Goal: Task Accomplishment & Management: Use online tool/utility

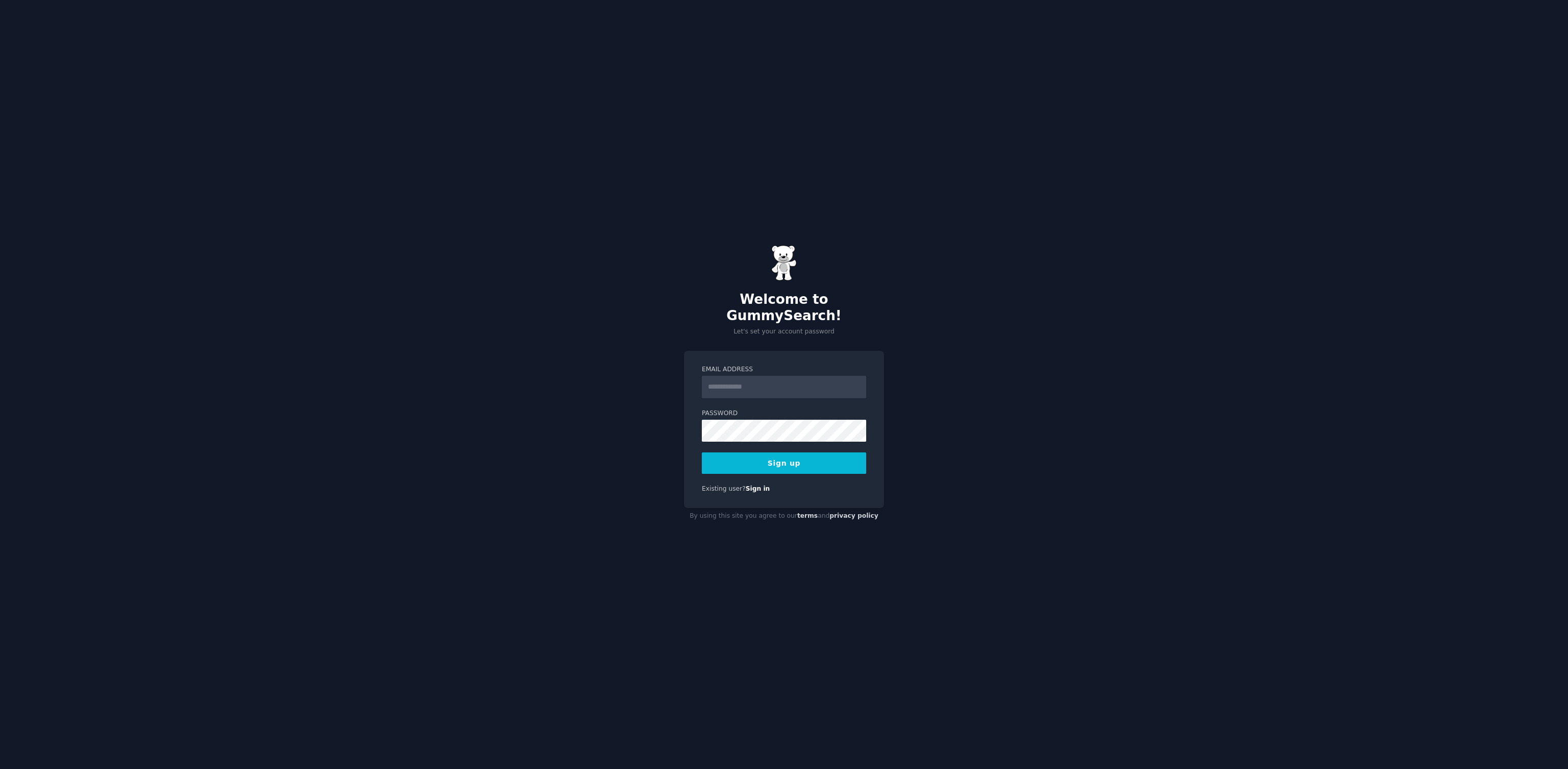
click at [732, 381] on input "Email Address" at bounding box center [784, 387] width 164 height 23
click at [741, 381] on input "**********" at bounding box center [784, 387] width 164 height 23
click at [743, 379] on input "**********" at bounding box center [784, 387] width 164 height 23
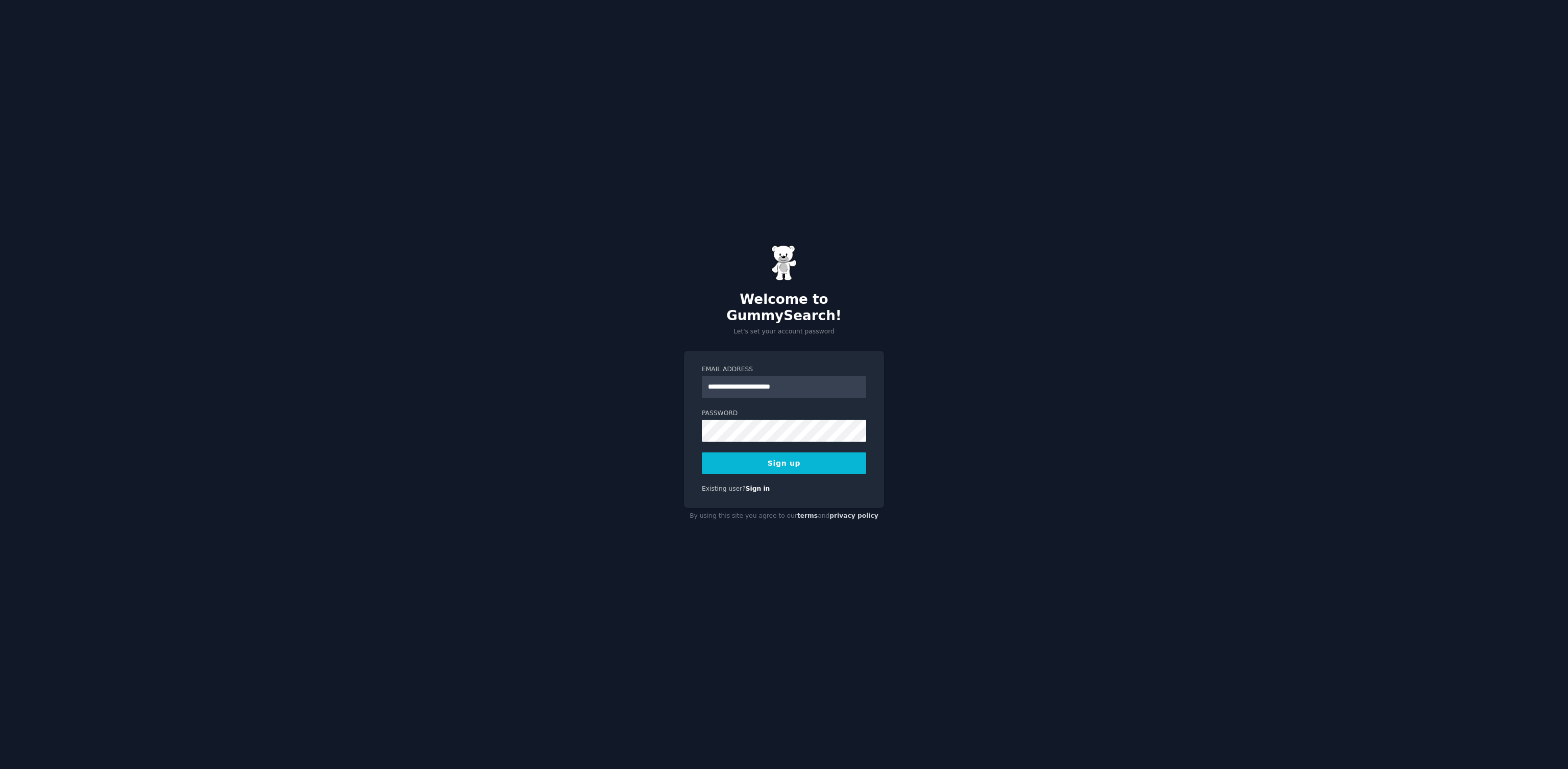
type input "**********"
click at [788, 276] on img at bounding box center [784, 262] width 26 height 36
click at [817, 351] on div "**********" at bounding box center [784, 429] width 200 height 157
click at [798, 463] on button "Sign up" at bounding box center [784, 463] width 164 height 21
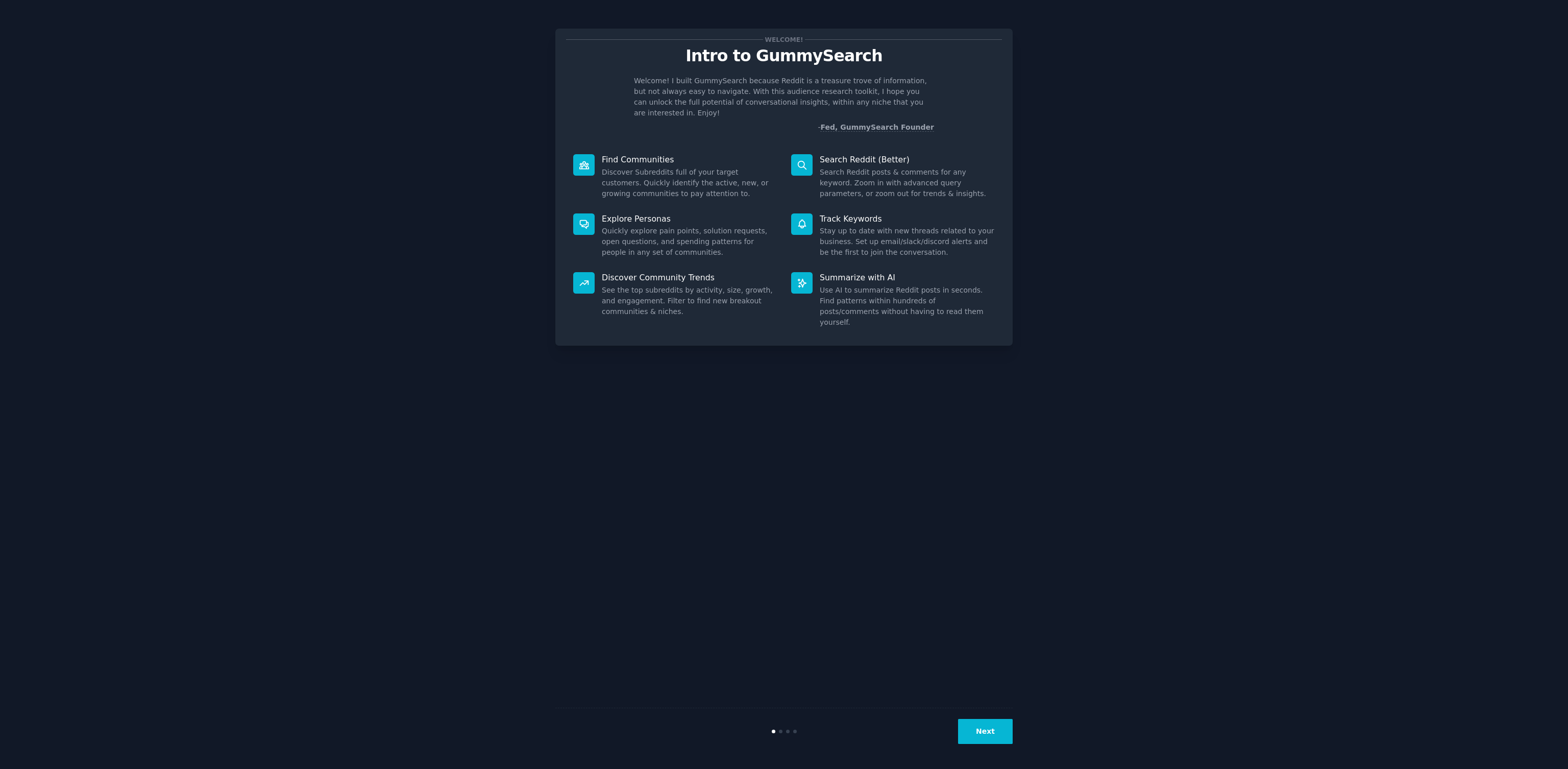
click at [1054, 77] on div "Welcome! Intro to GummySearch Welcome! I built GummySearch because Reddit is a …" at bounding box center [783, 384] width 1539 height 740
click at [645, 214] on div "Explore Personas Quickly explore pain points, solution requests, open questions…" at bounding box center [675, 236] width 218 height 59
drag, startPoint x: 678, startPoint y: 283, endPoint x: 813, endPoint y: 220, distance: 149.0
click at [679, 285] on dd "See the top subreddits by activity, size, growth, and engagement. Filter to fin…" at bounding box center [690, 301] width 175 height 32
click at [814, 220] on div "Track Keywords Stay up to date with new threads related to your business. Set u…" at bounding box center [893, 236] width 218 height 59
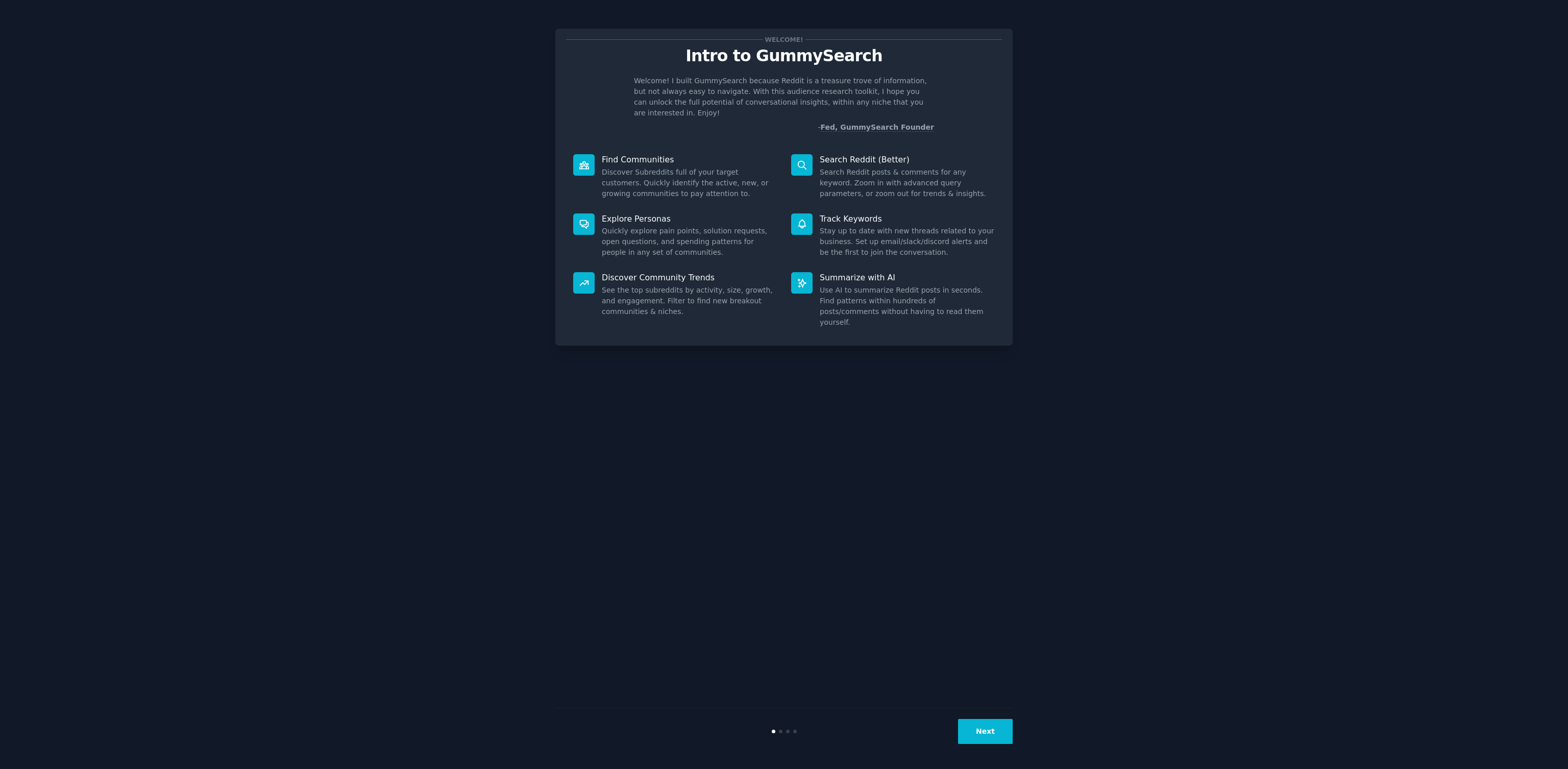
drag, startPoint x: 836, startPoint y: 208, endPoint x: 841, endPoint y: 234, distance: 26.5
click at [838, 214] on div "Track Keywords Stay up to date with new threads related to your business. Set u…" at bounding box center [893, 236] width 218 height 59
click at [671, 154] on p "Find Communities" at bounding box center [690, 160] width 175 height 11
drag, startPoint x: 659, startPoint y: 282, endPoint x: 771, endPoint y: 250, distance: 116.5
click at [659, 285] on dd "See the top subreddits by activity, size, growth, and engagement. Filter to fin…" at bounding box center [690, 301] width 175 height 32
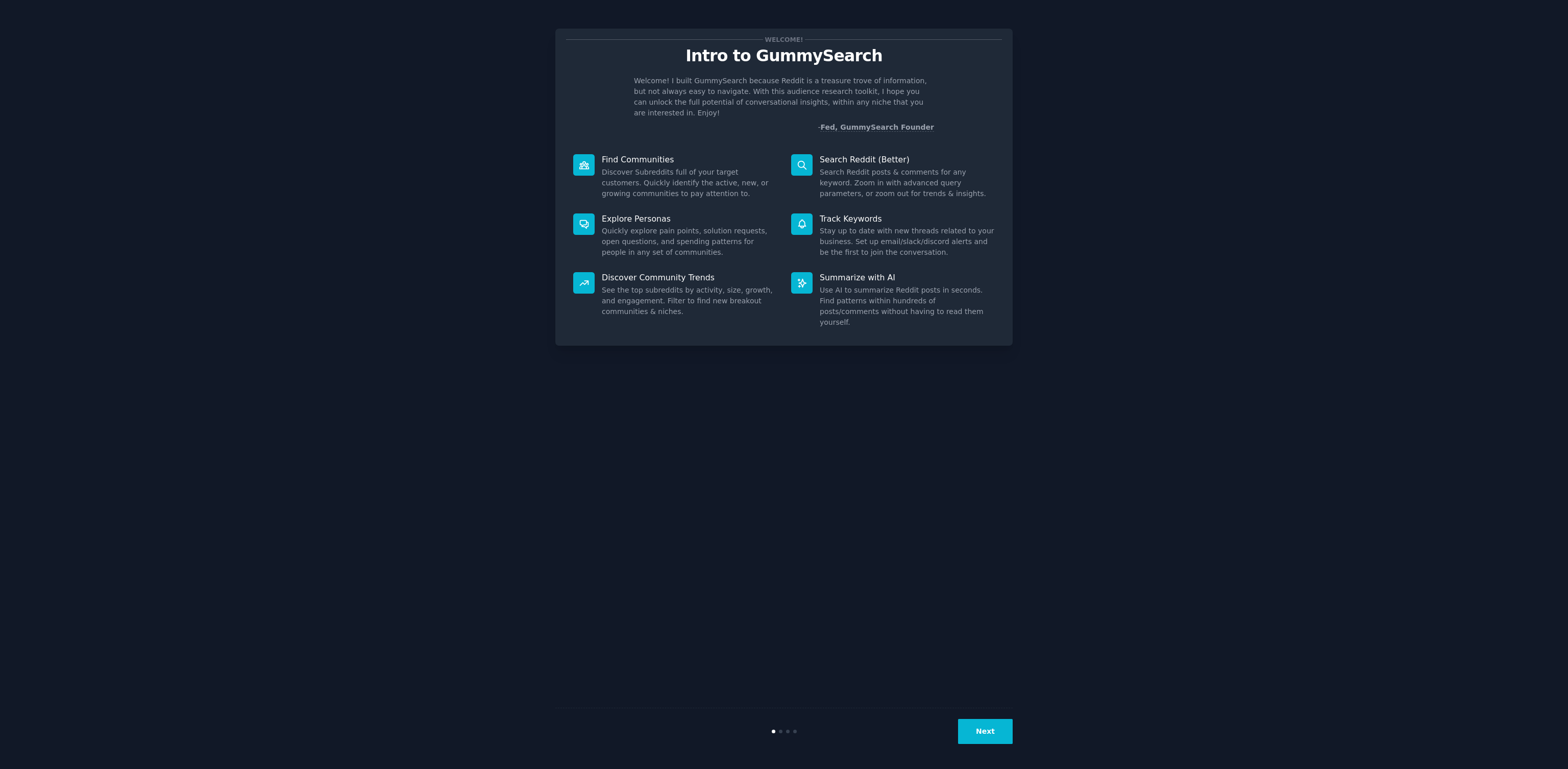
click at [914, 167] on dd "Search Reddit posts & comments for any keyword. Zoom in with advanced query par…" at bounding box center [908, 183] width 175 height 32
click at [993, 728] on button "Next" at bounding box center [985, 731] width 55 height 25
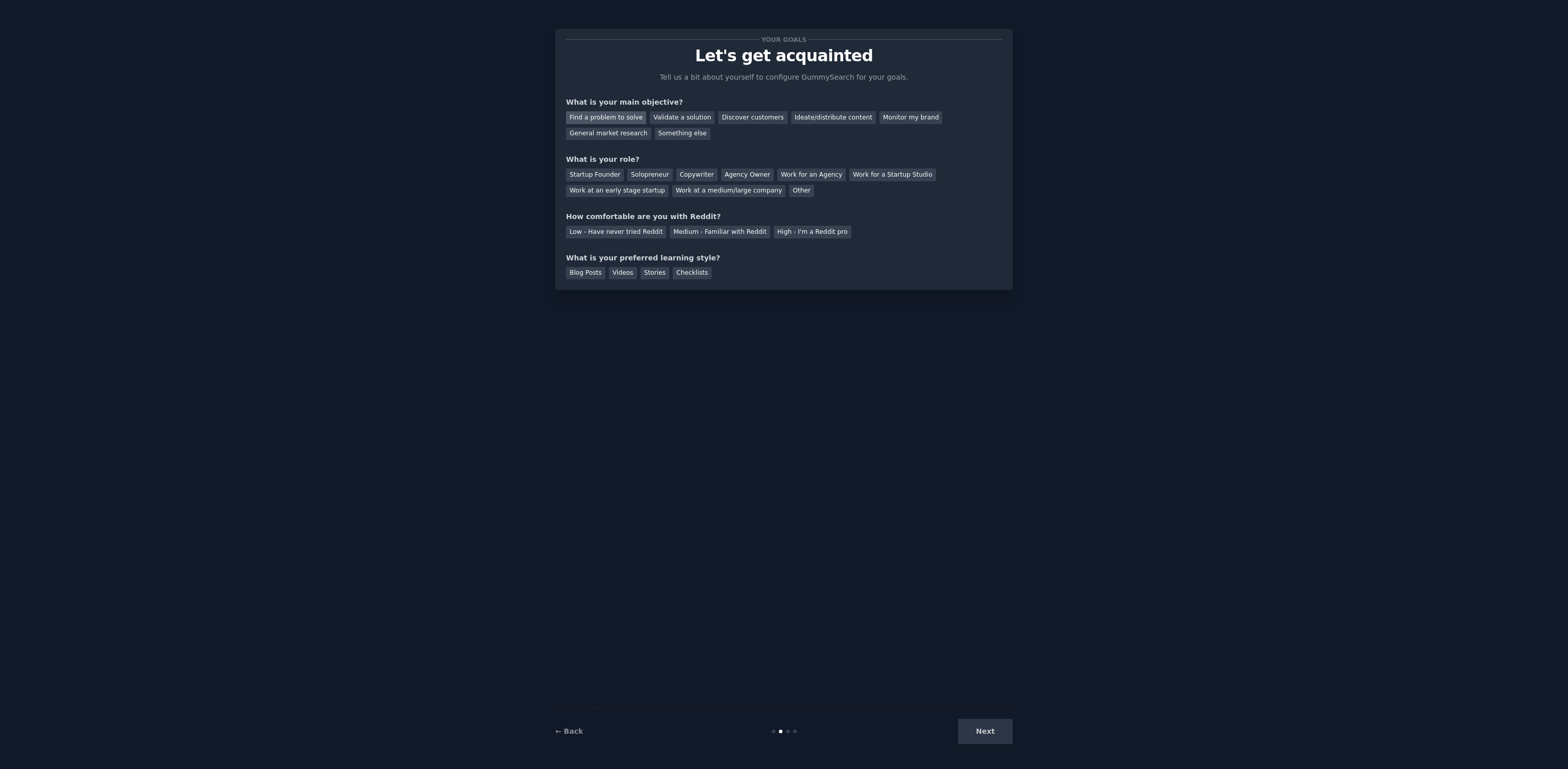
click at [621, 120] on div "Find a problem to solve" at bounding box center [606, 118] width 80 height 13
click at [688, 121] on div "Validate a solution" at bounding box center [682, 118] width 65 height 13
click at [616, 119] on div "Find a problem to solve" at bounding box center [606, 118] width 80 height 13
click at [647, 174] on div "Solopreneur" at bounding box center [650, 175] width 45 height 13
click at [723, 234] on div "Medium - Familiar with Reddit" at bounding box center [719, 232] width 100 height 13
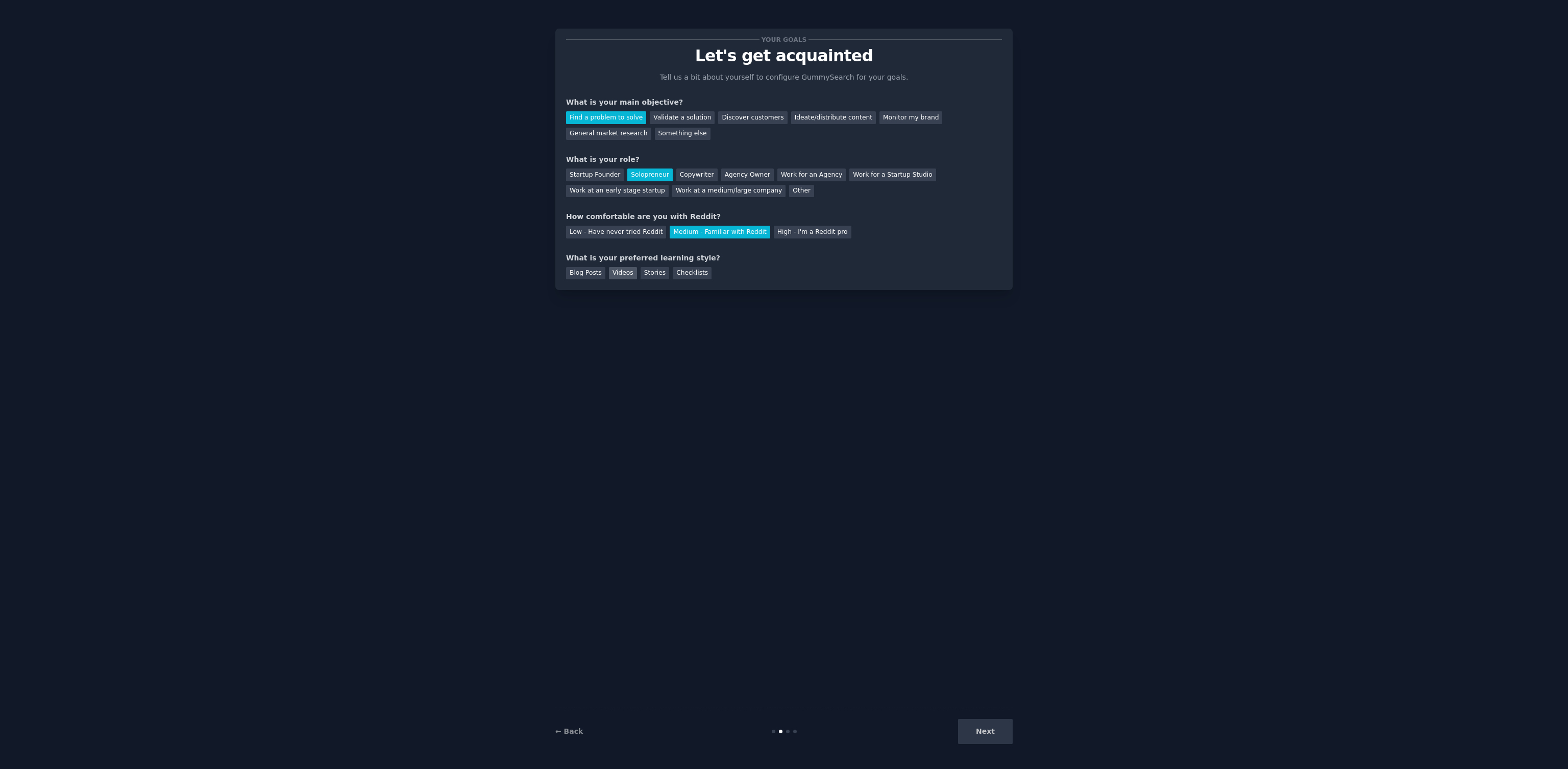
click at [614, 271] on div "Videos" at bounding box center [623, 273] width 28 height 13
click at [992, 737] on button "Next" at bounding box center [985, 731] width 55 height 25
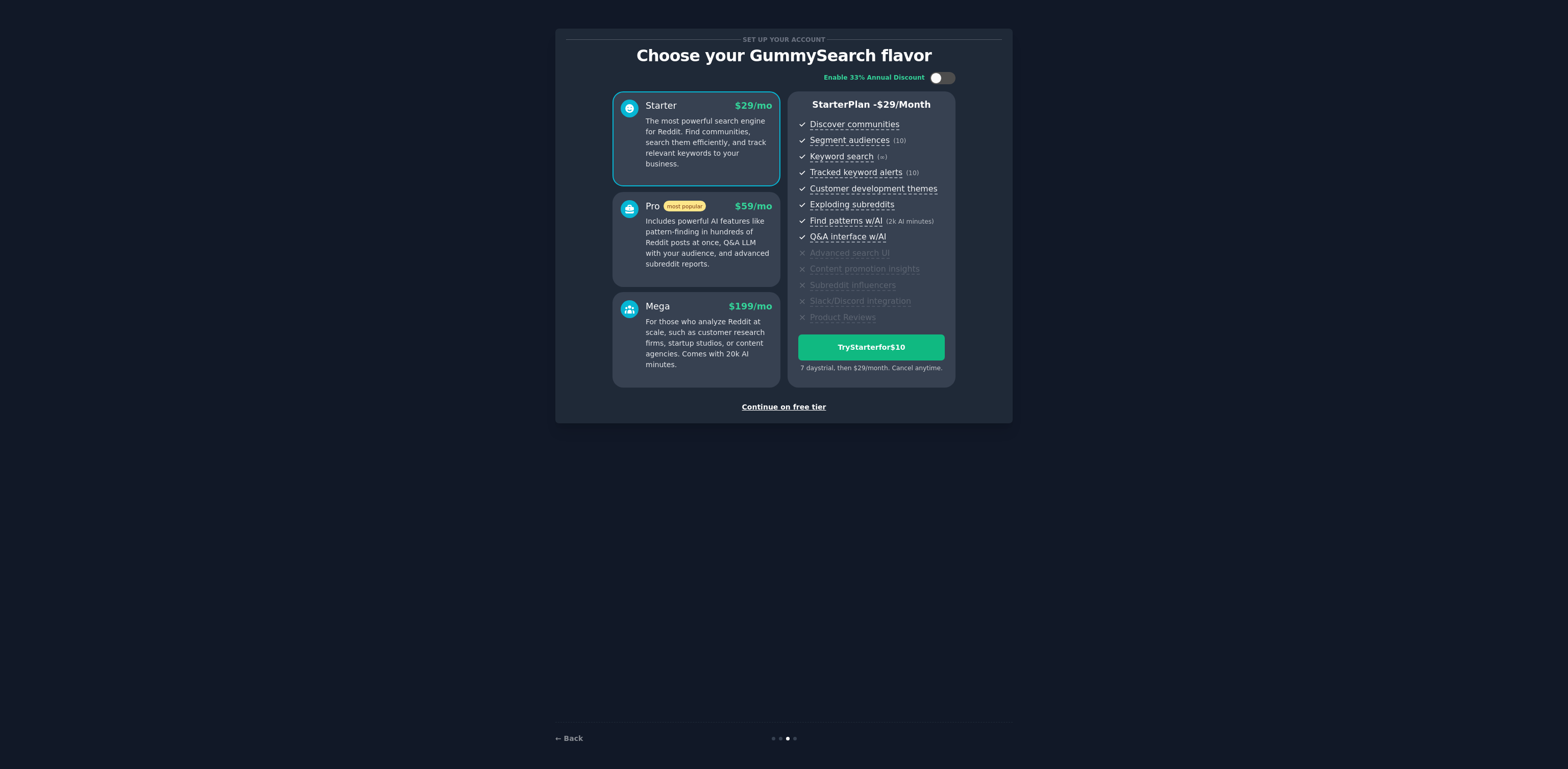
click at [795, 408] on div "Continue on free tier" at bounding box center [784, 407] width 436 height 11
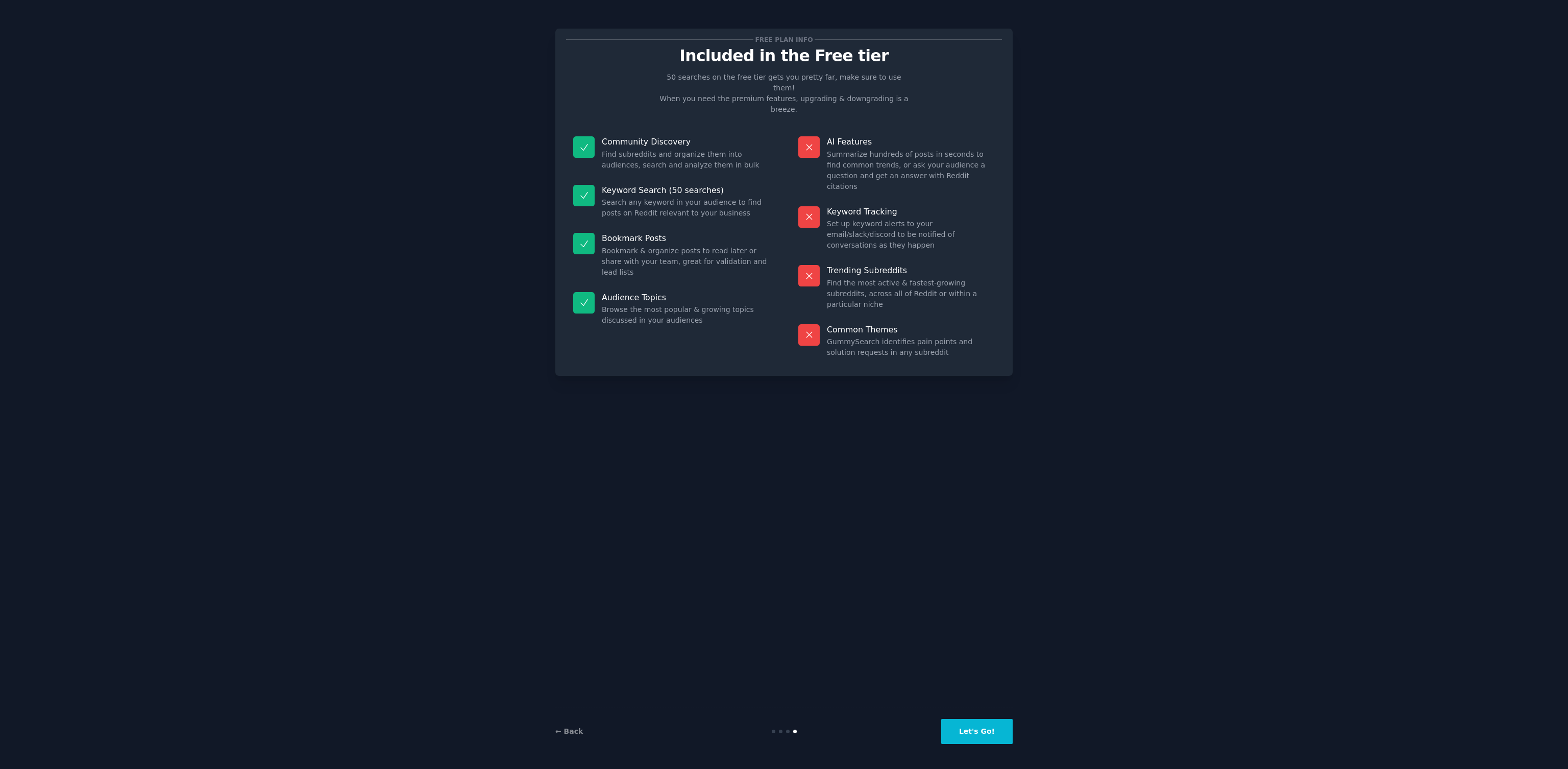
click at [980, 740] on button "Let's Go!" at bounding box center [976, 731] width 71 height 25
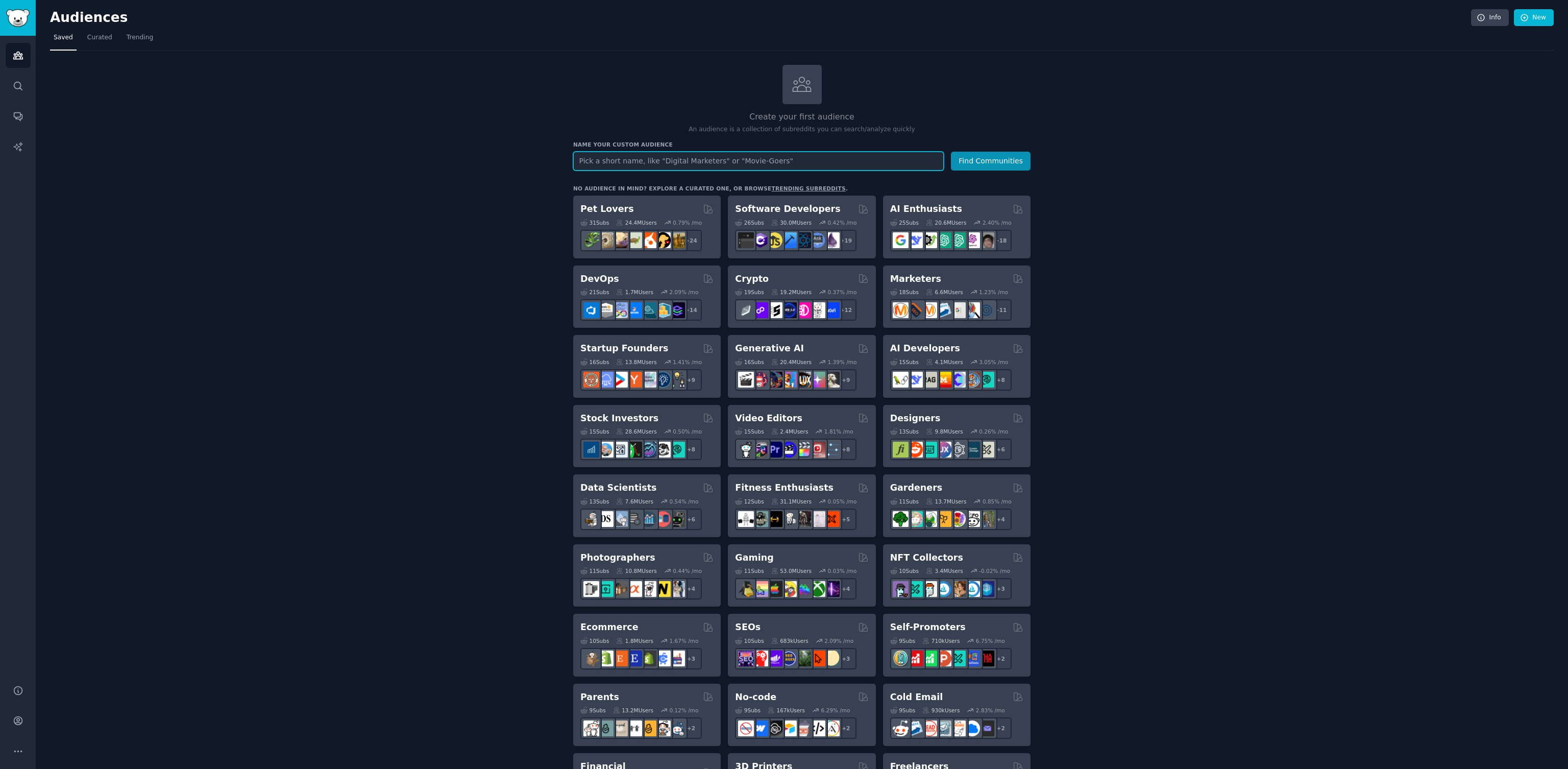
click at [660, 165] on input "text" at bounding box center [758, 161] width 371 height 19
click at [652, 100] on div "Create your first audience An audience is a collection of subreddits you can se…" at bounding box center [802, 99] width 457 height 69
click at [639, 161] on input "text" at bounding box center [758, 161] width 371 height 19
type input "workaholics"
click at [1006, 155] on button "Find Communities" at bounding box center [990, 161] width 80 height 19
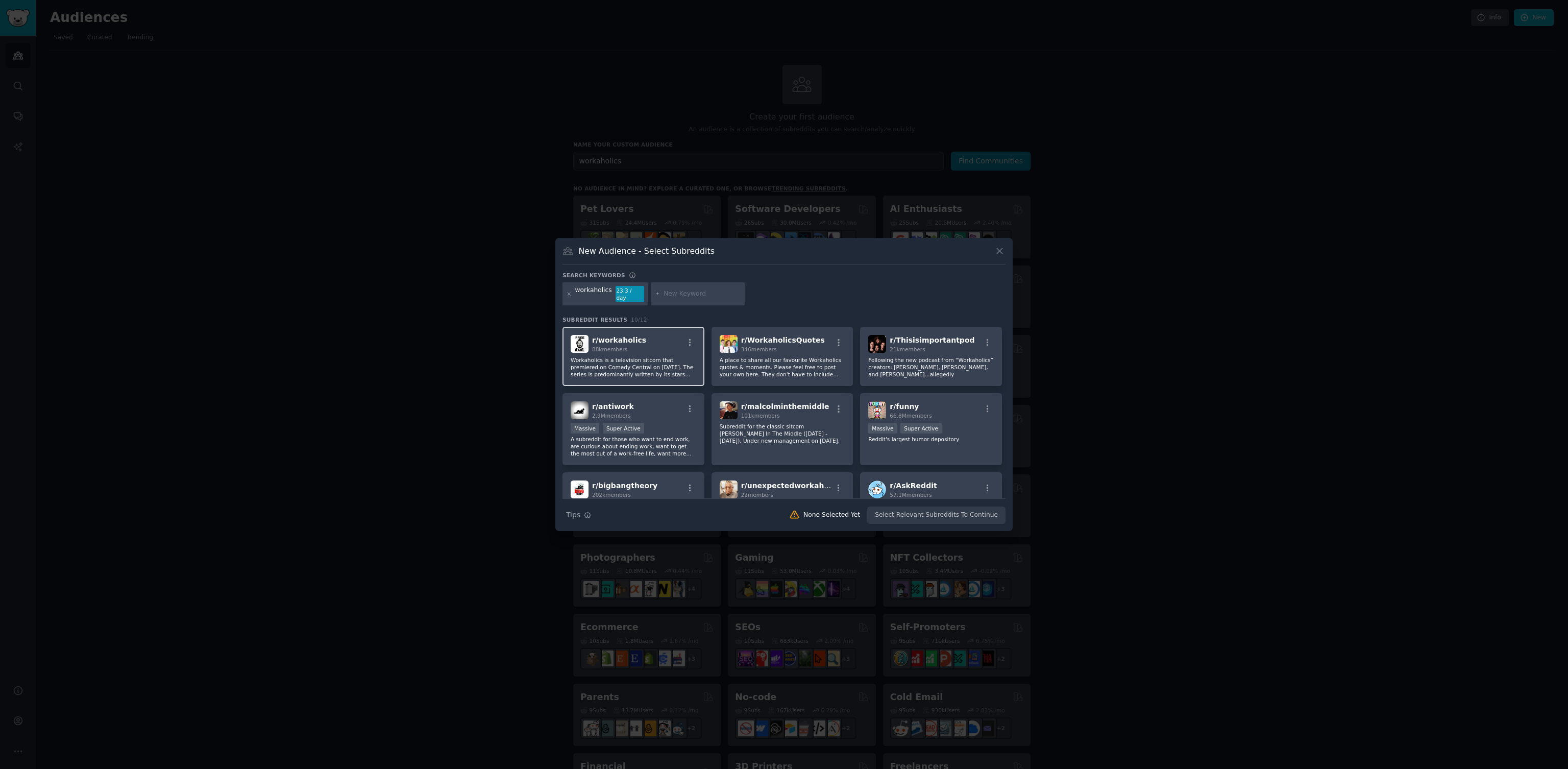
click at [649, 356] on p "Workaholics is a television sitcom that premiered on Comedy Central on April 6,…" at bounding box center [633, 367] width 125 height 21
click at [984, 514] on button "Create Audience" at bounding box center [972, 515] width 68 height 18
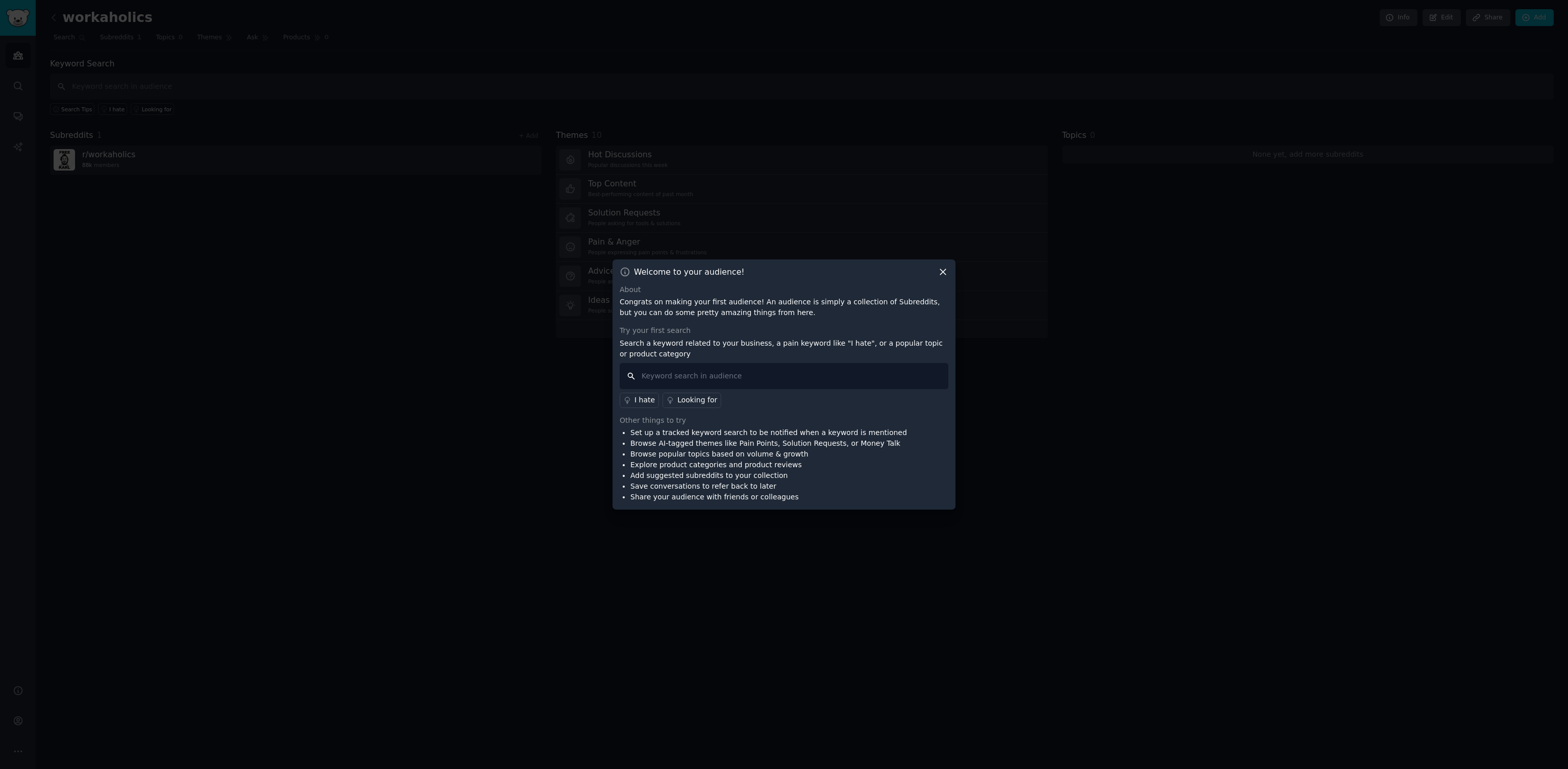
click at [645, 374] on input "text" at bounding box center [784, 376] width 329 height 26
click at [943, 275] on icon at bounding box center [943, 272] width 11 height 11
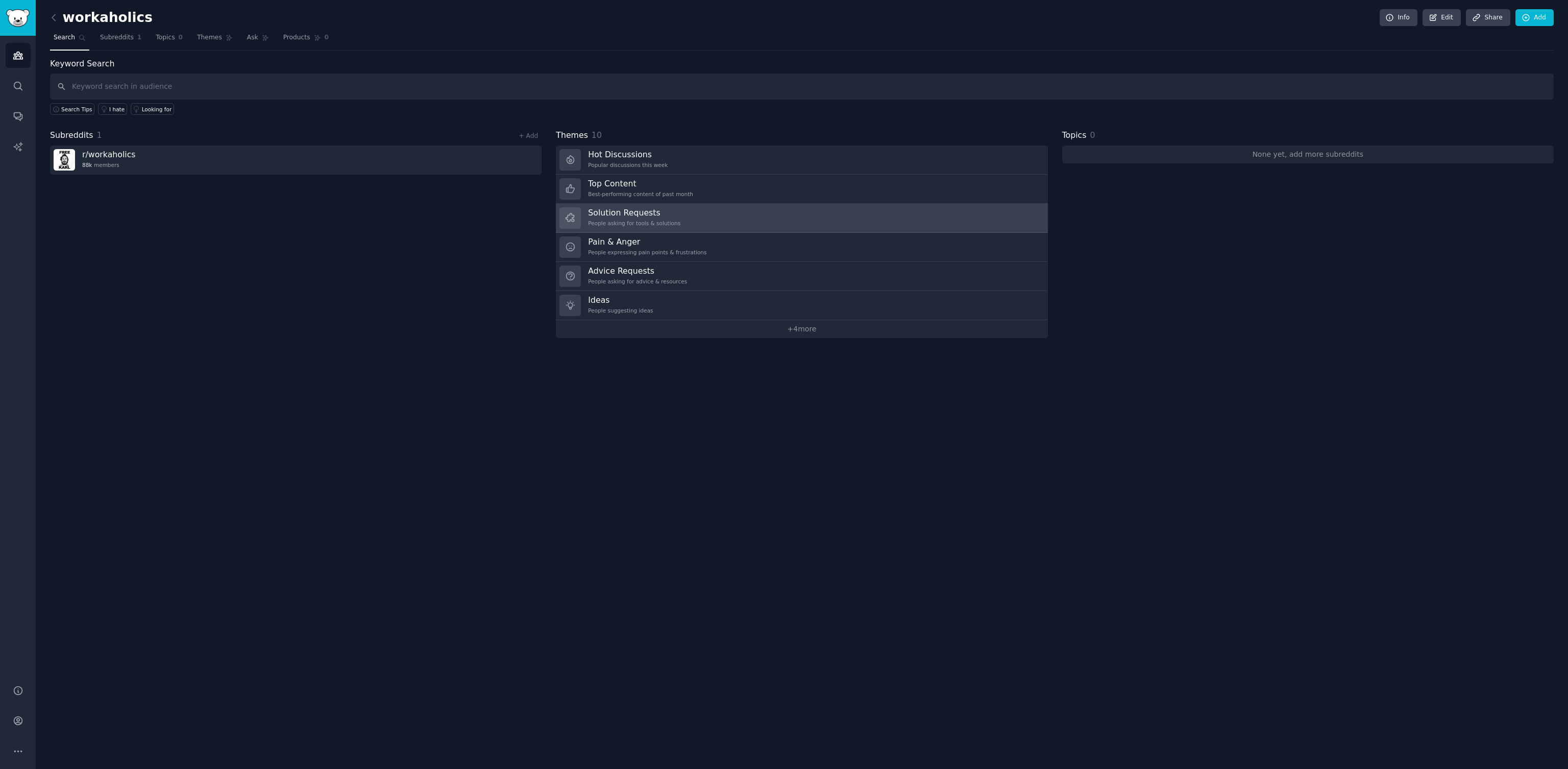
click at [661, 220] on div "People asking for tools & solutions" at bounding box center [634, 223] width 93 height 7
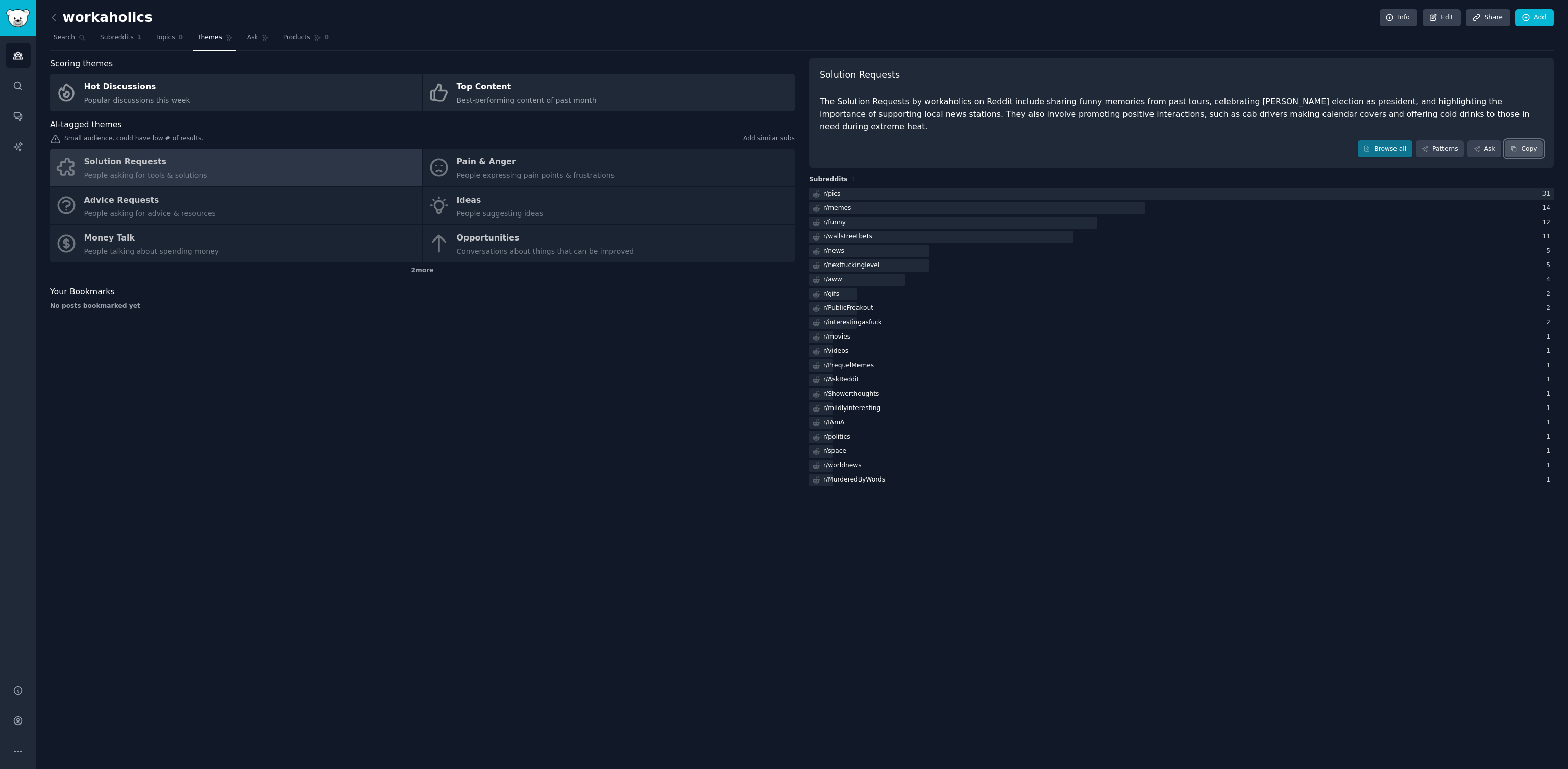
click at [1527, 141] on button "Copy" at bounding box center [1524, 149] width 38 height 18
